Goal: Information Seeking & Learning: Learn about a topic

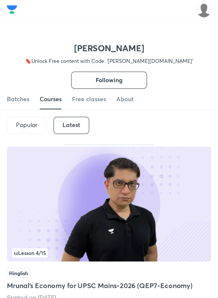
click at [158, 96] on div "Batches Courses Free classes About" at bounding box center [109, 99] width 204 height 21
click at [72, 127] on h6 "Latest" at bounding box center [72, 125] width 18 height 7
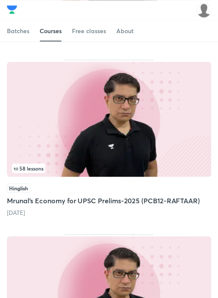
scroll to position [1308, 0]
click at [112, 162] on img at bounding box center [109, 119] width 204 height 115
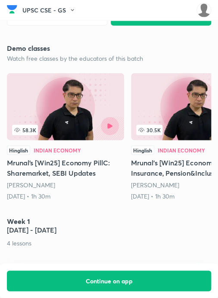
scroll to position [303, 0]
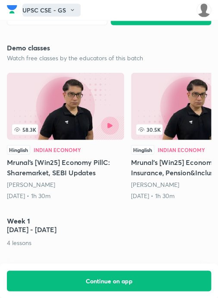
scroll to position [1308, 0]
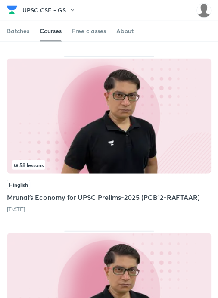
scroll to position [1301, 0]
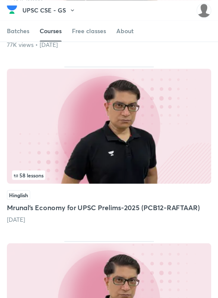
click at [78, 151] on img at bounding box center [109, 126] width 204 height 115
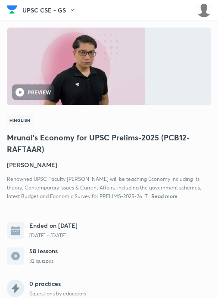
click at [98, 157] on div "Mrunal’s Economy for UPSC Prelims-2025 (PCB12-RAFTAAR) [PERSON_NAME] Renowned U…" at bounding box center [109, 166] width 204 height 69
click at [90, 7] on div "UPSC CSE - GS" at bounding box center [107, 10] width 171 height 13
